Goal: Task Accomplishment & Management: Complete application form

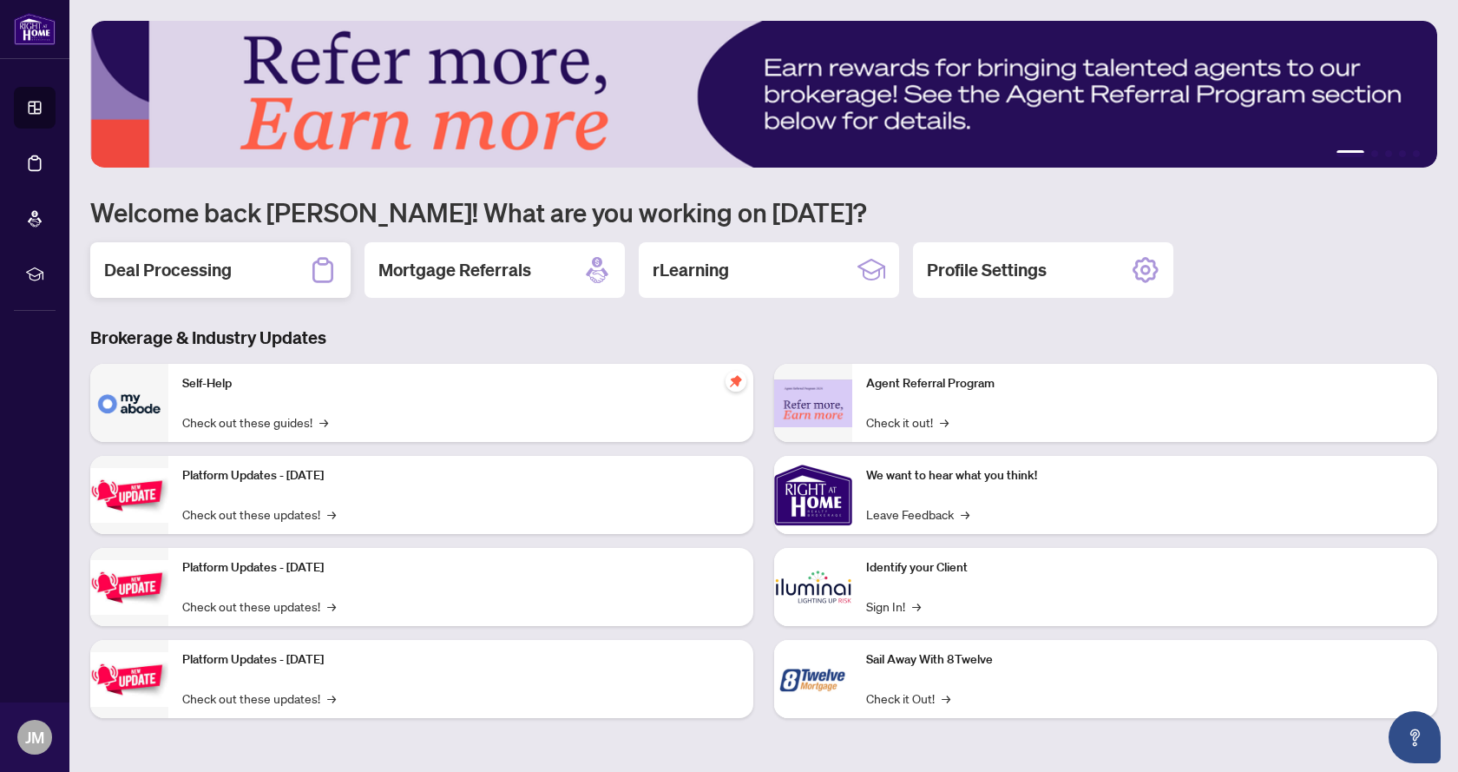
click at [178, 266] on h2 "Deal Processing" at bounding box center [168, 270] width 128 height 24
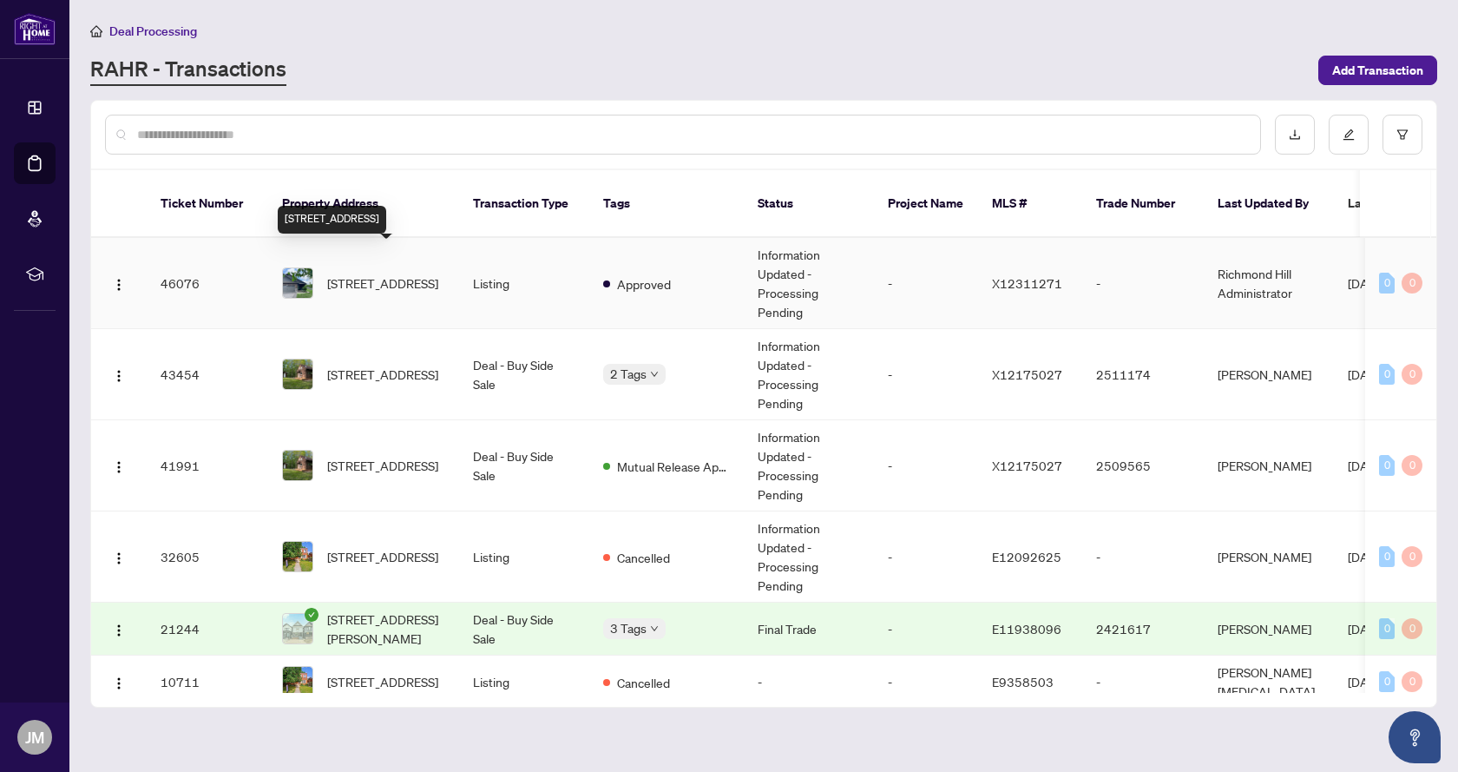
click at [374, 273] on span "107 Aspen Dr, Quinte West, Ontario K8V 0E2, Canada" at bounding box center [382, 282] width 111 height 19
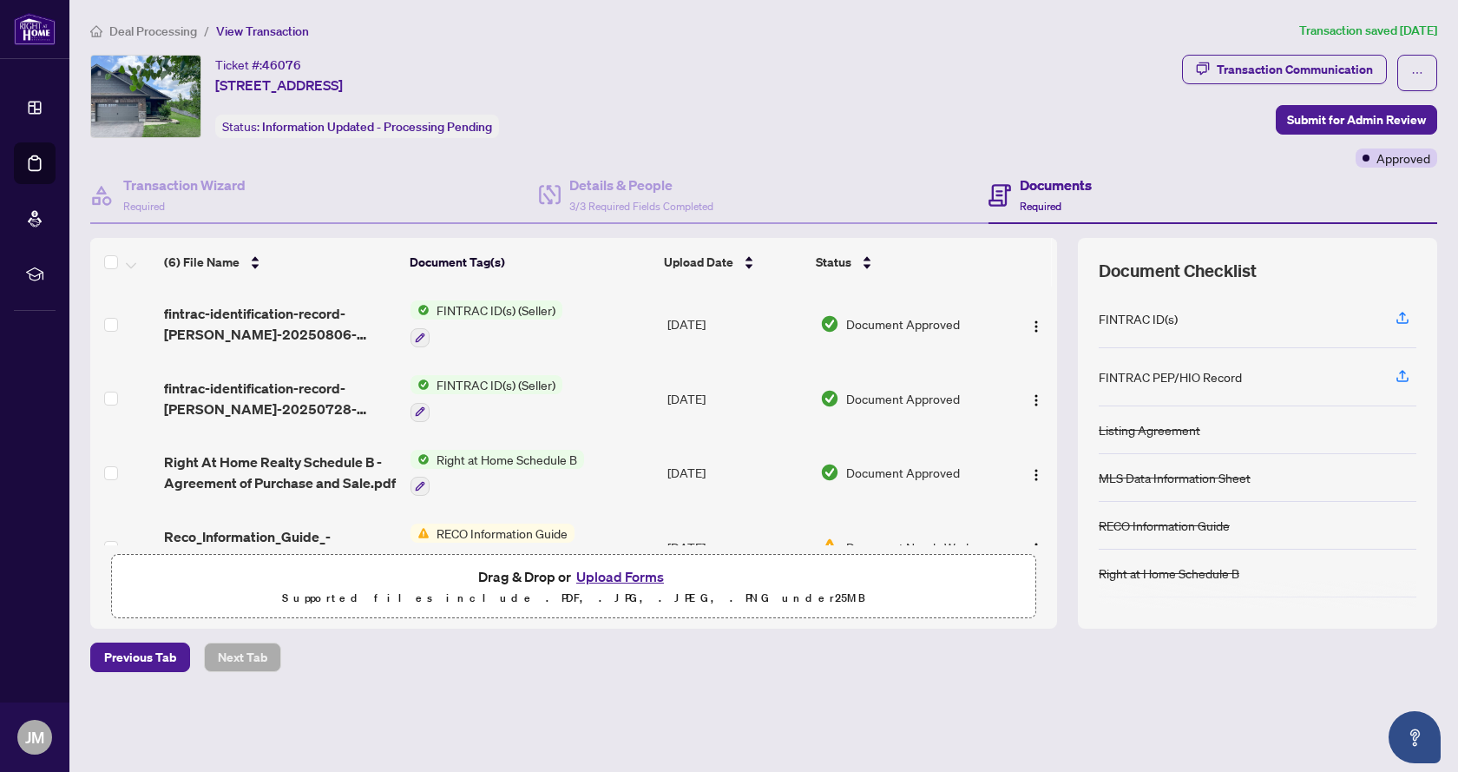
click at [615, 572] on button "Upload Forms" at bounding box center [620, 576] width 98 height 23
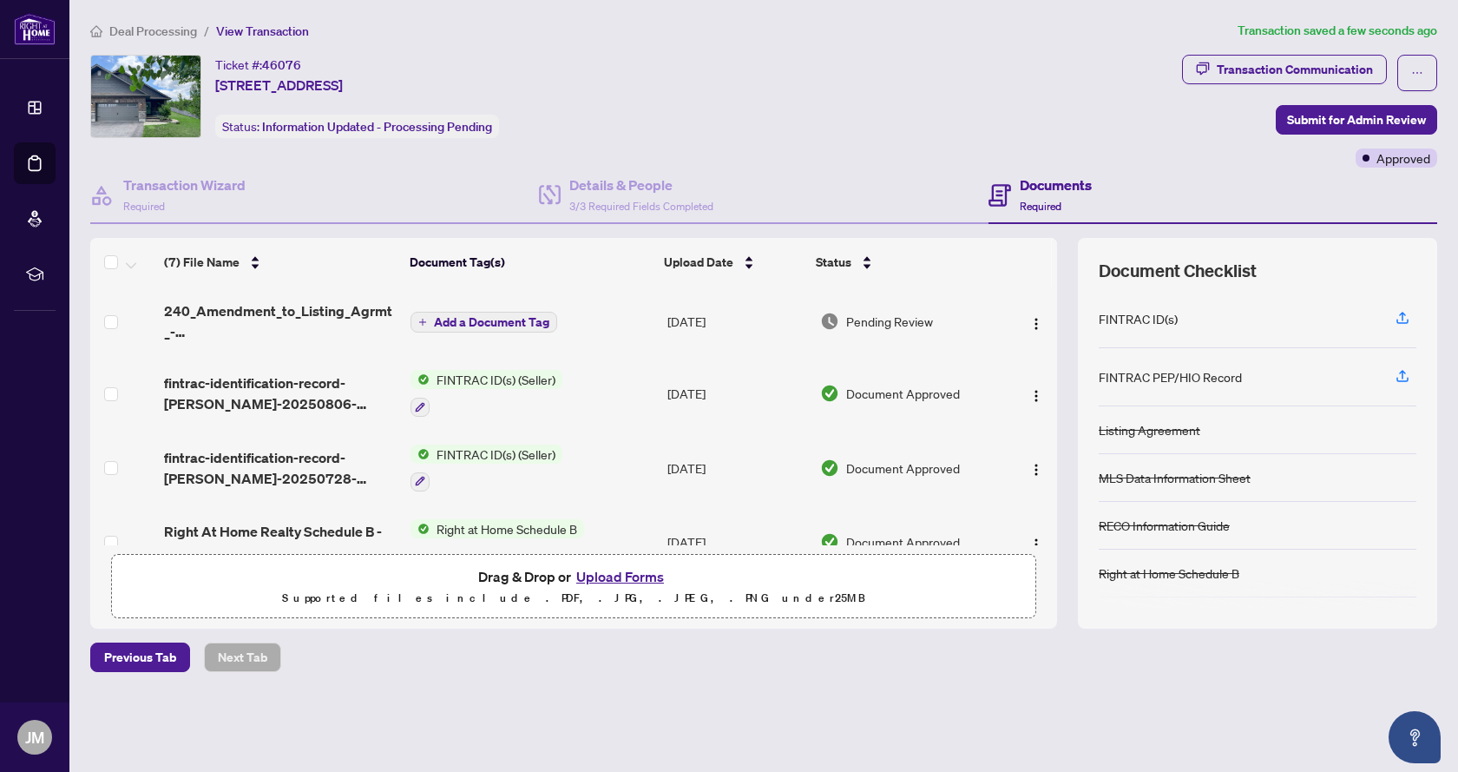
click at [523, 319] on span "Add a Document Tag" at bounding box center [491, 322] width 115 height 12
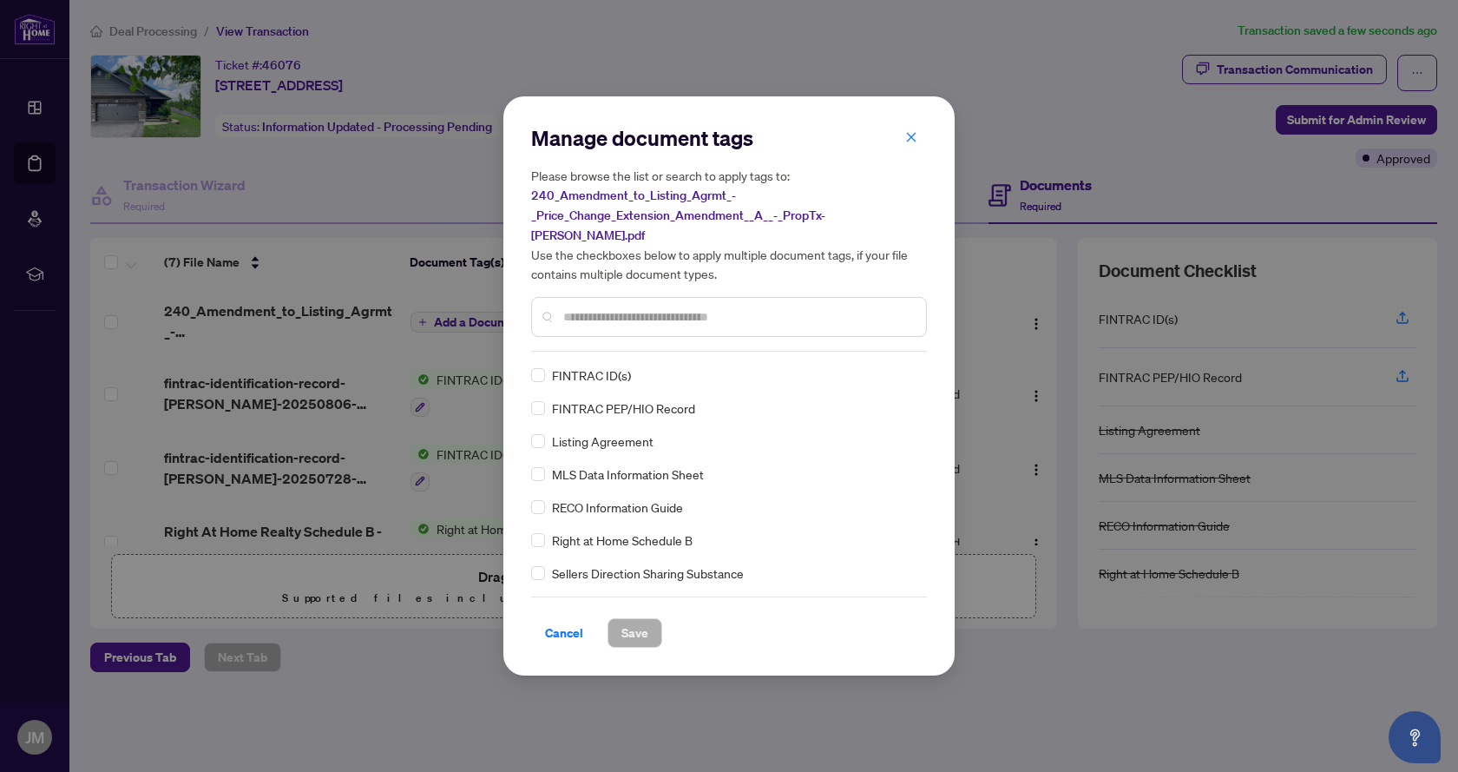
click at [607, 307] on input "text" at bounding box center [737, 316] width 349 height 19
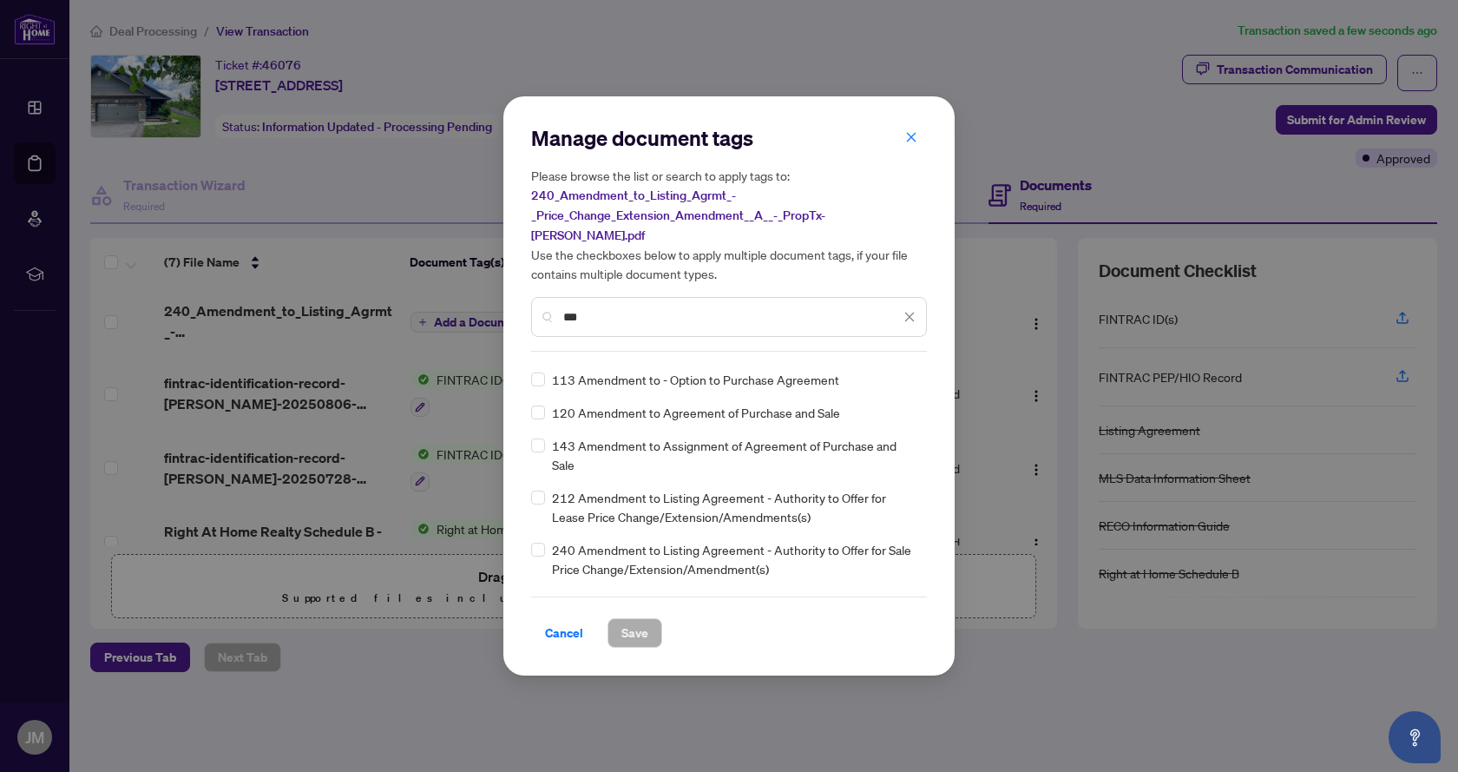
scroll to position [87, 0]
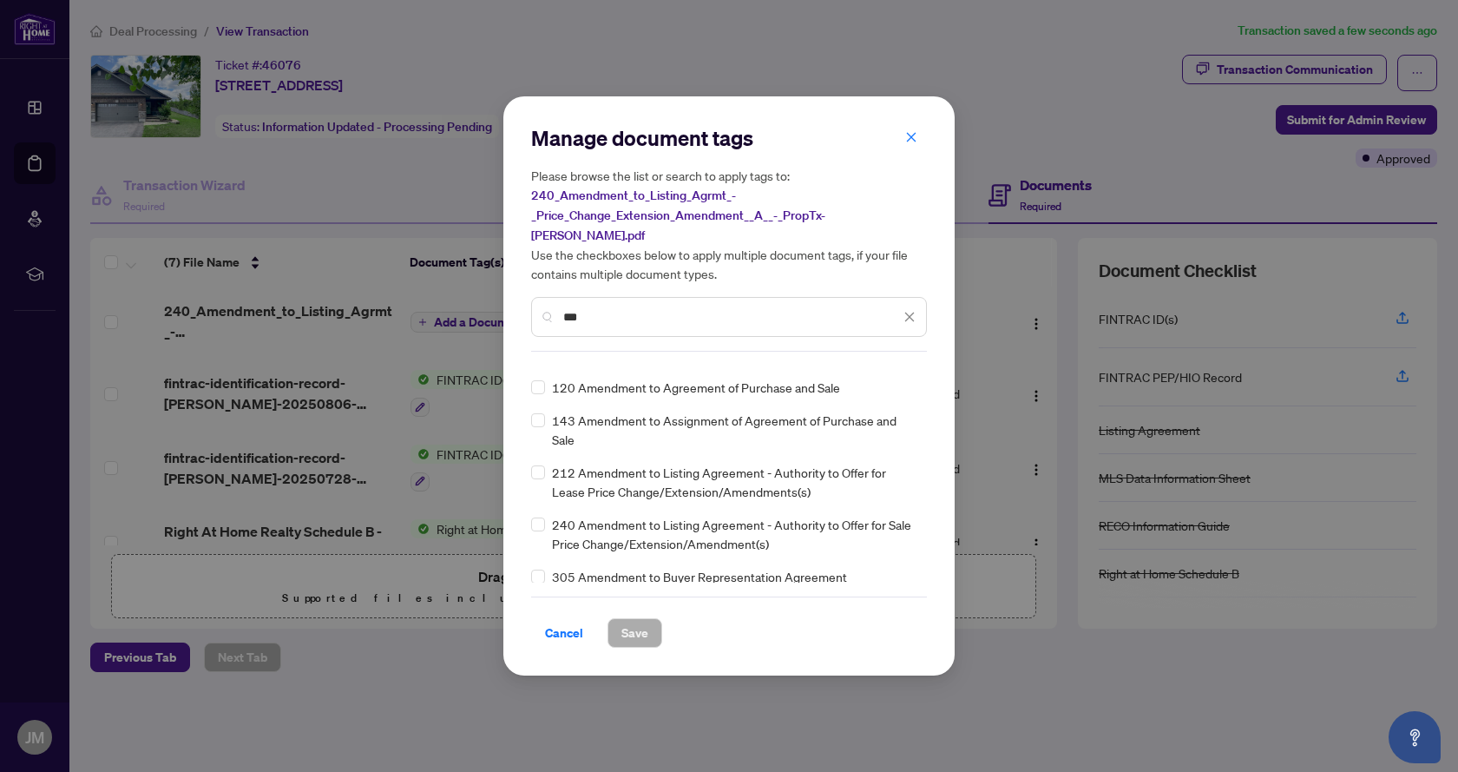
type input "***"
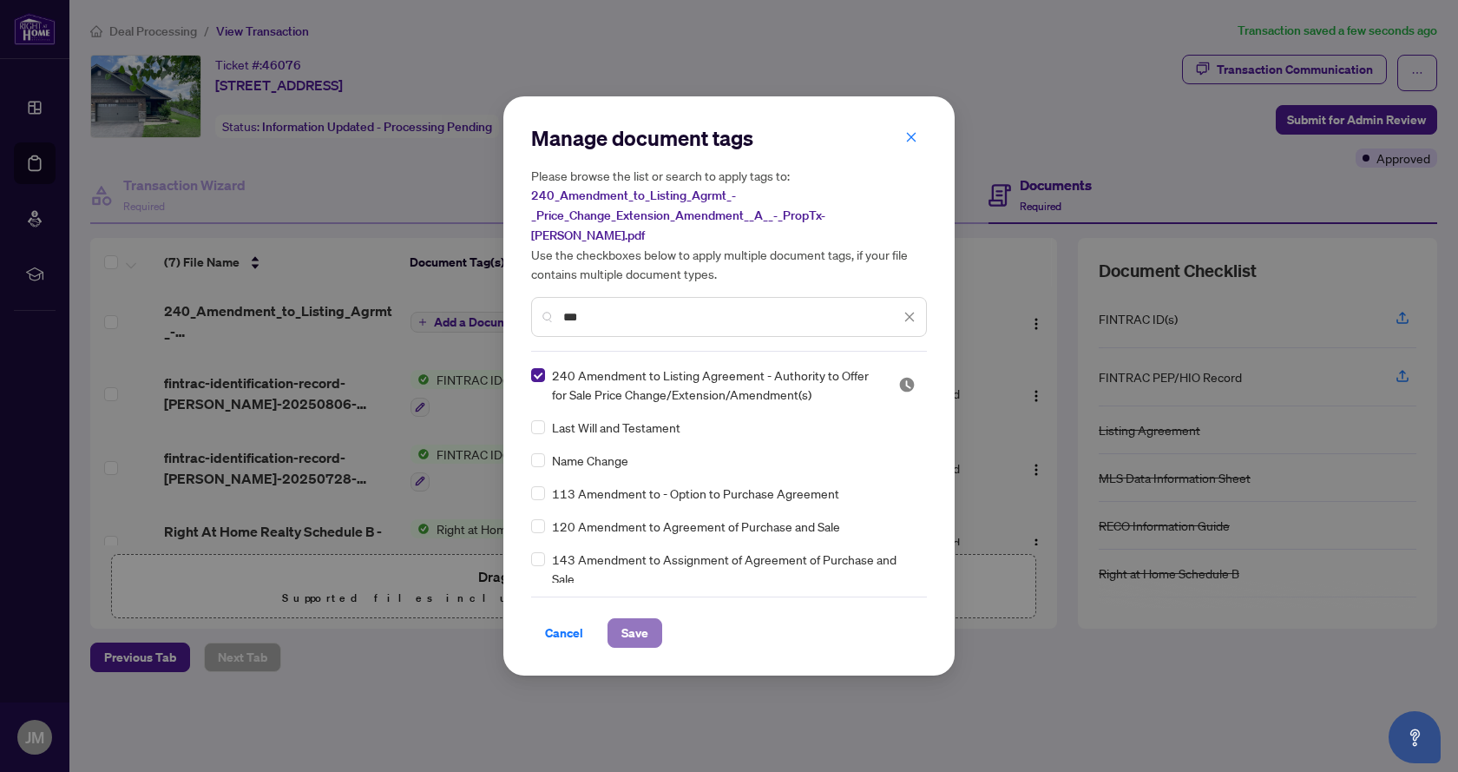
click at [639, 619] on span "Save" at bounding box center [635, 633] width 27 height 28
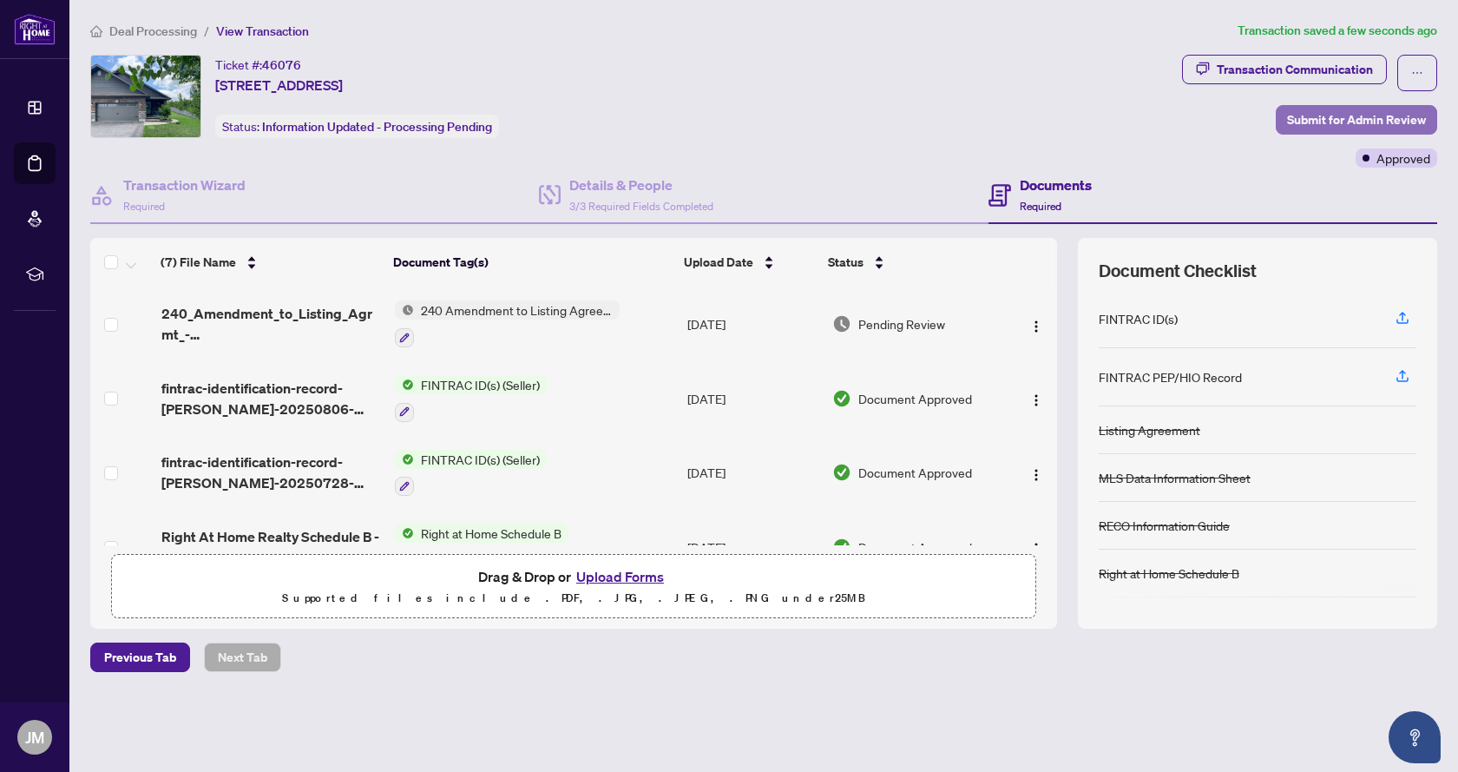
click at [1310, 112] on span "Submit for Admin Review" at bounding box center [1356, 120] width 139 height 28
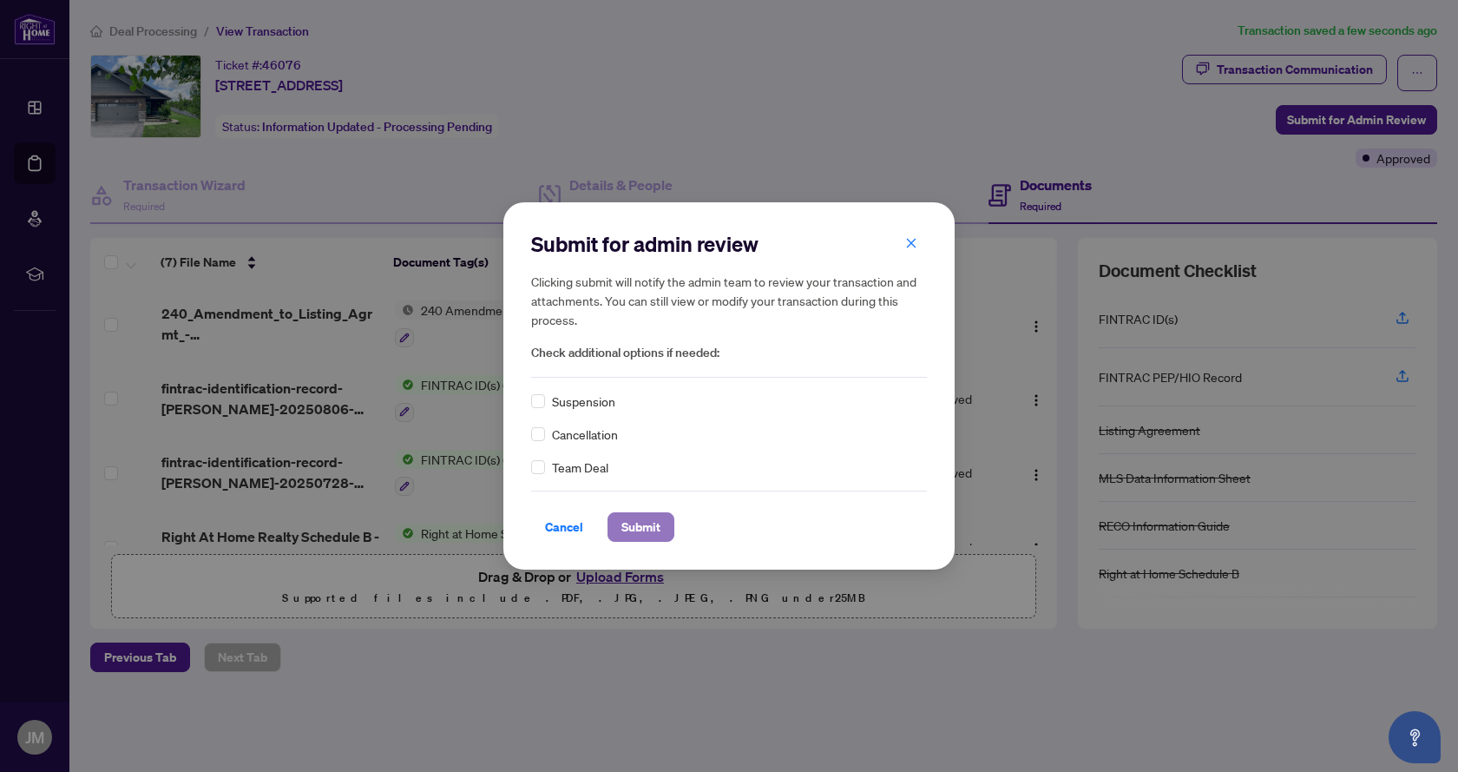
click at [641, 523] on span "Submit" at bounding box center [641, 527] width 39 height 28
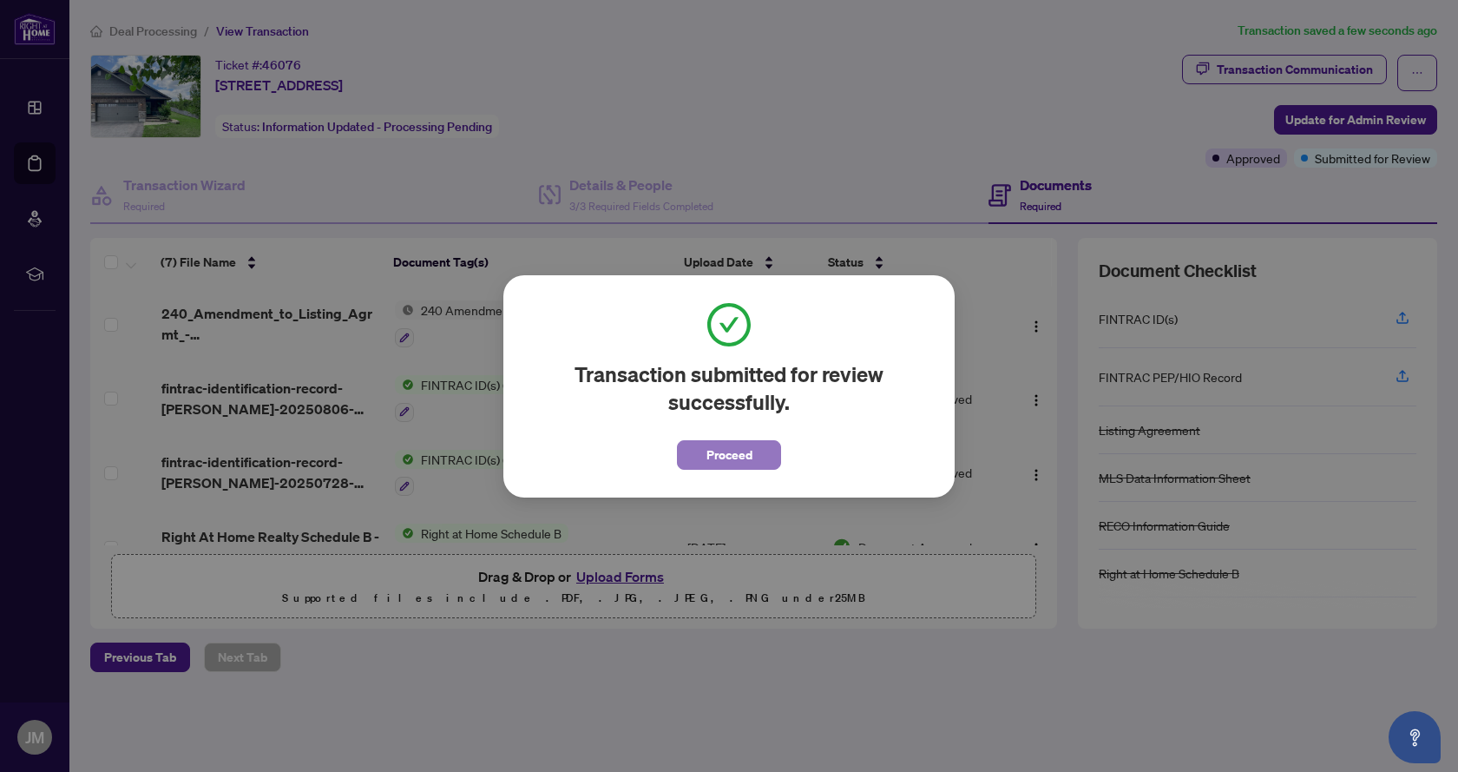
click at [756, 453] on button "Proceed" at bounding box center [729, 455] width 104 height 30
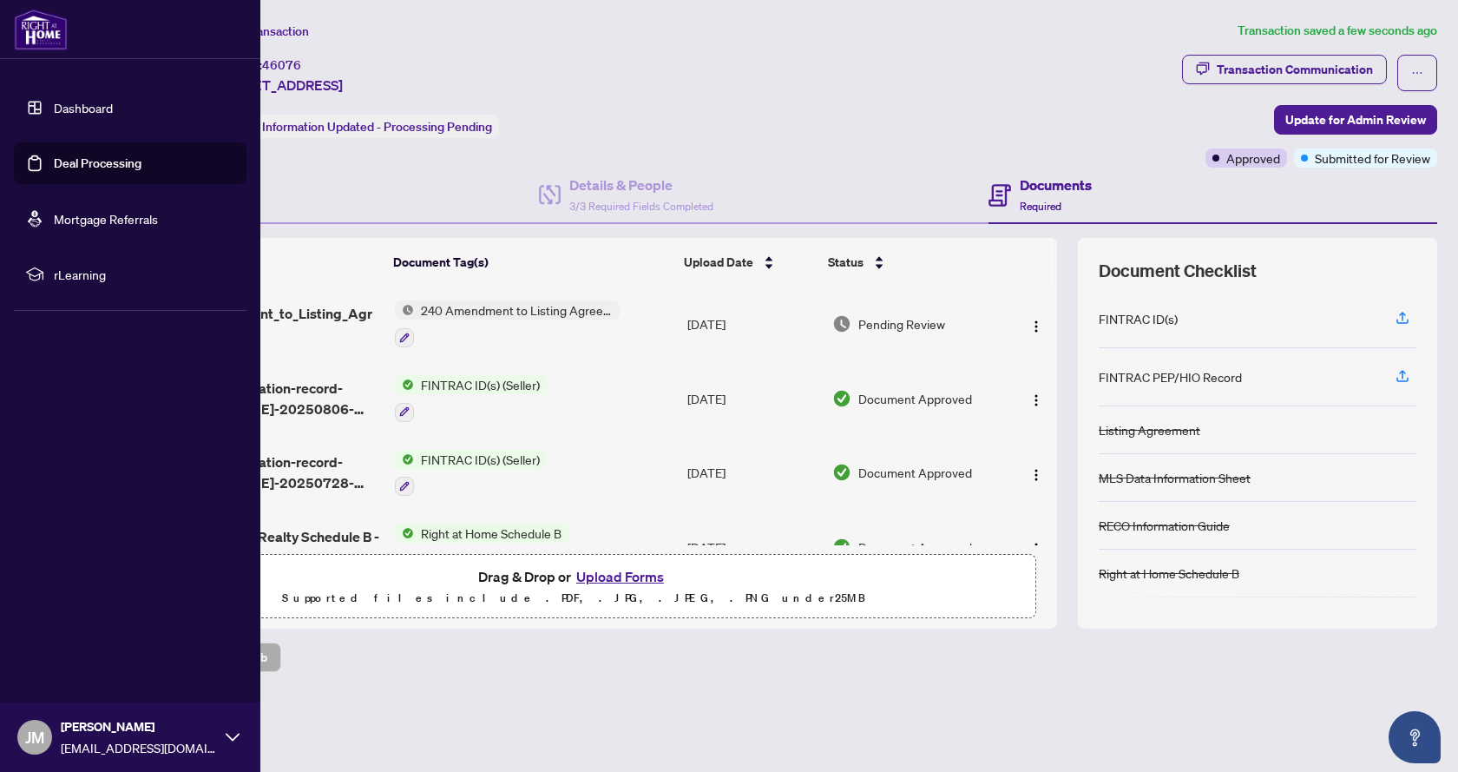
click at [31, 745] on span "JM" at bounding box center [34, 737] width 19 height 24
click at [74, 631] on span "Logout" at bounding box center [69, 634] width 39 height 28
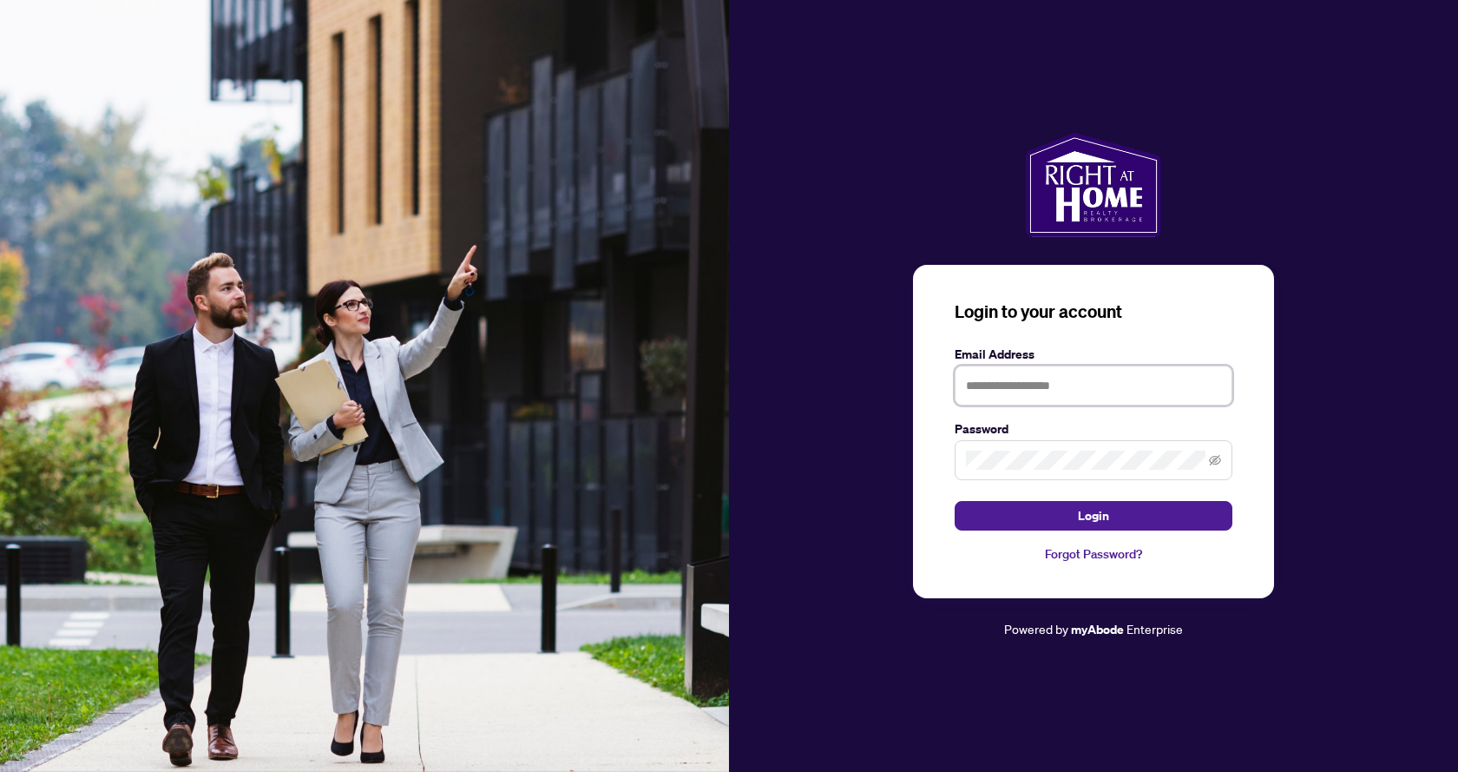
type input "**********"
